Goal: Check status: Check status

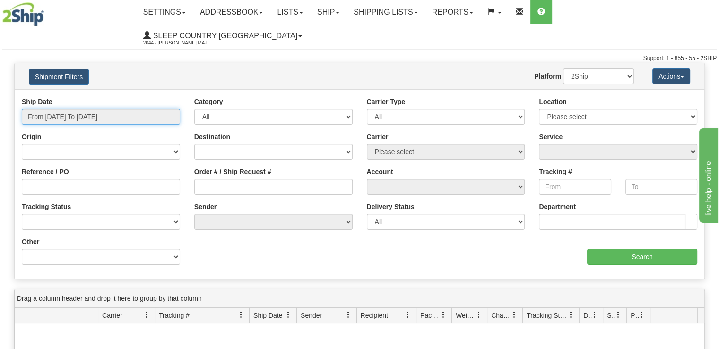
click at [82, 109] on input "From [DATE] To [DATE]" at bounding box center [101, 117] width 158 height 16
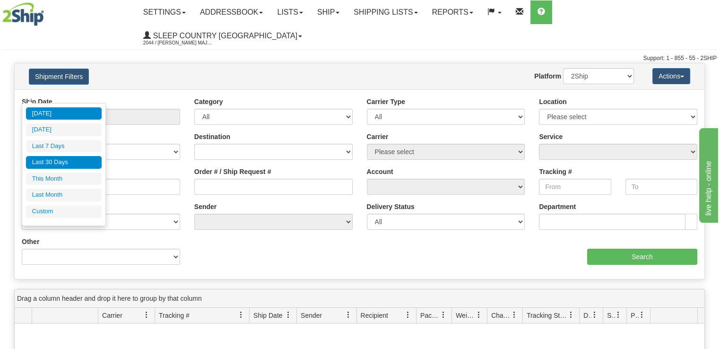
click at [85, 164] on li "Last 30 Days" at bounding box center [64, 162] width 76 height 13
type input "From [DATE] To [DATE]"
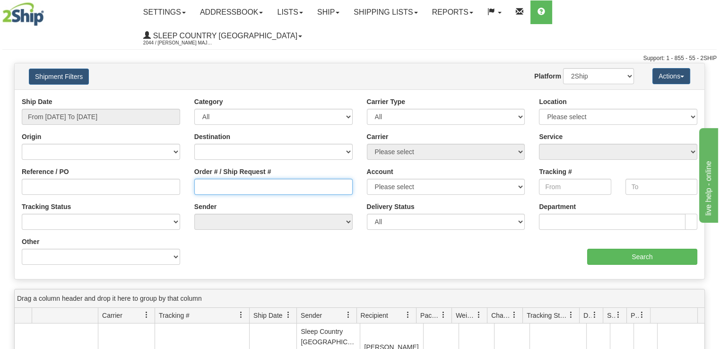
click at [223, 179] on input "Order # / Ship Request #" at bounding box center [273, 187] width 158 height 16
paste input "9002I144431"
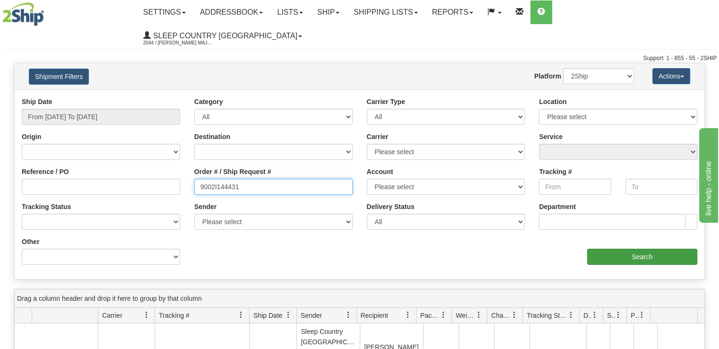
type input "9002I144431"
click at [658, 249] on input "Search" at bounding box center [642, 257] width 110 height 16
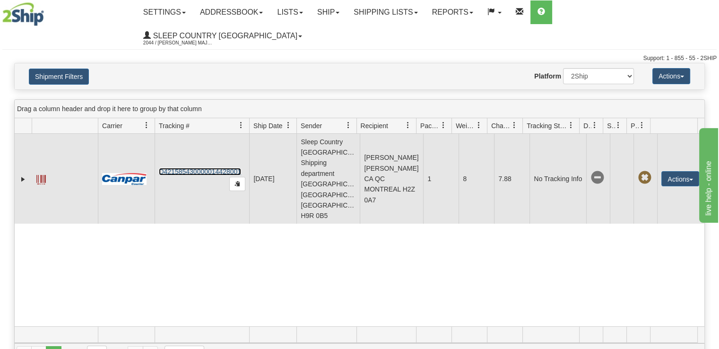
click at [192, 168] on link "D421585430000014428001" at bounding box center [200, 172] width 82 height 8
